Goal: Navigation & Orientation: Find specific page/section

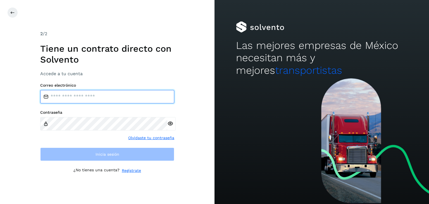
click at [64, 97] on input "email" at bounding box center [107, 96] width 134 height 13
type input "**********"
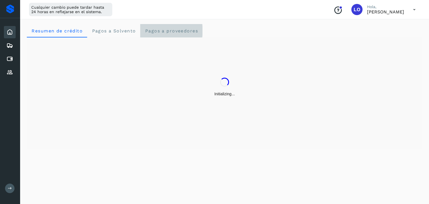
click at [154, 32] on span "Pagos a proveedores" at bounding box center [171, 30] width 53 height 5
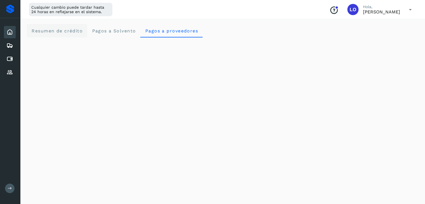
click at [66, 29] on span "Resumen de crédito" at bounding box center [56, 30] width 51 height 5
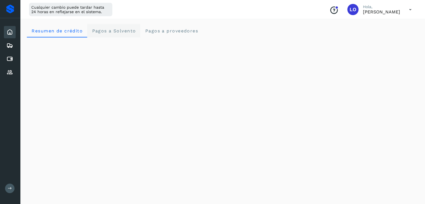
click at [102, 32] on span "Pagos a Solvento" at bounding box center [114, 30] width 44 height 5
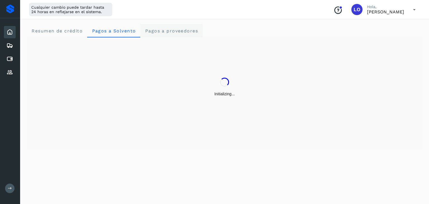
click at [177, 32] on span "Pagos a proveedores" at bounding box center [171, 30] width 53 height 5
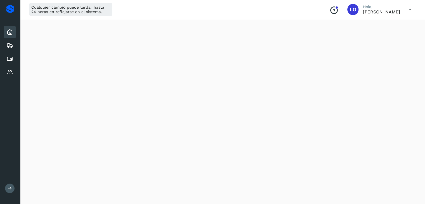
scroll to position [28, 0]
